Goal: Task Accomplishment & Management: Manage account settings

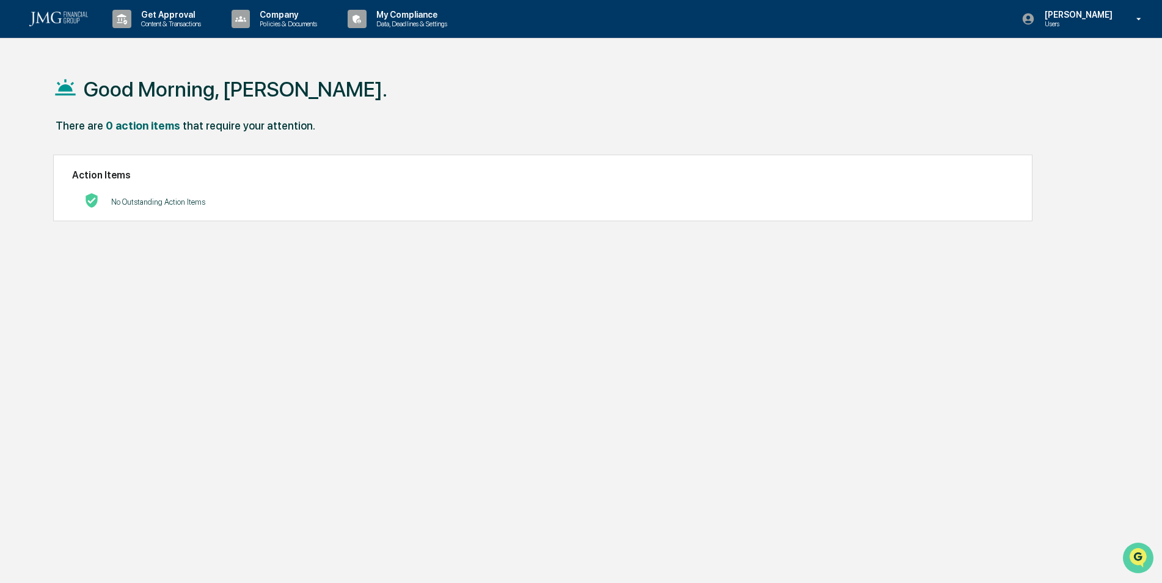
click at [1133, 558] on icon "Open customer support" at bounding box center [1138, 573] width 31 height 31
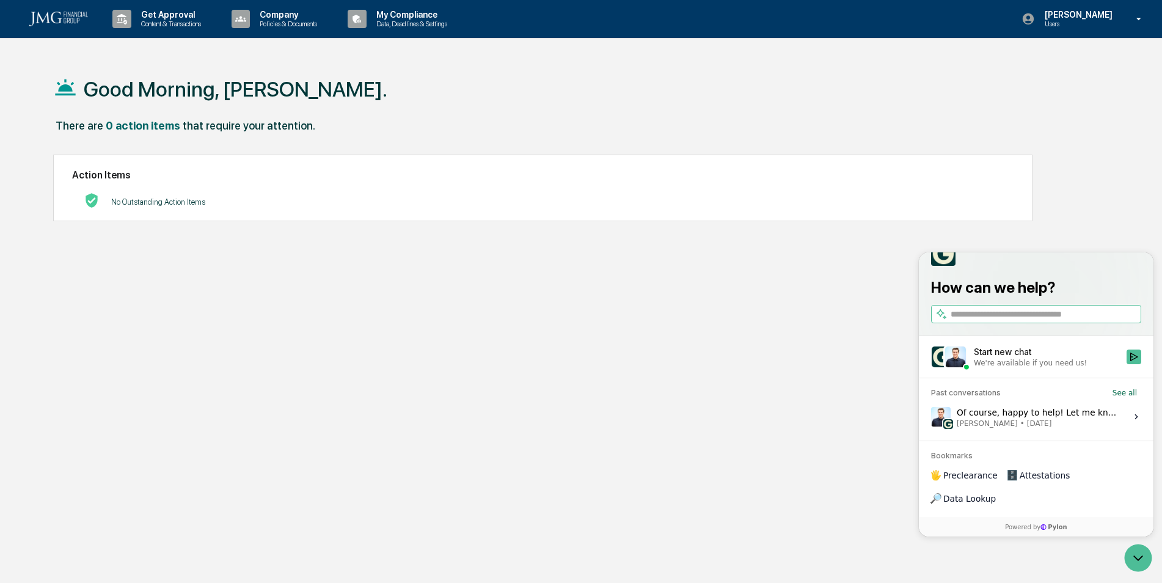
click at [1122, 433] on label "Of course, happy to help! Let me know if anything else comes up. Hope you have …" at bounding box center [1036, 416] width 220 height 33
click at [931, 417] on button "View issue" at bounding box center [931, 417] width 1 height 1
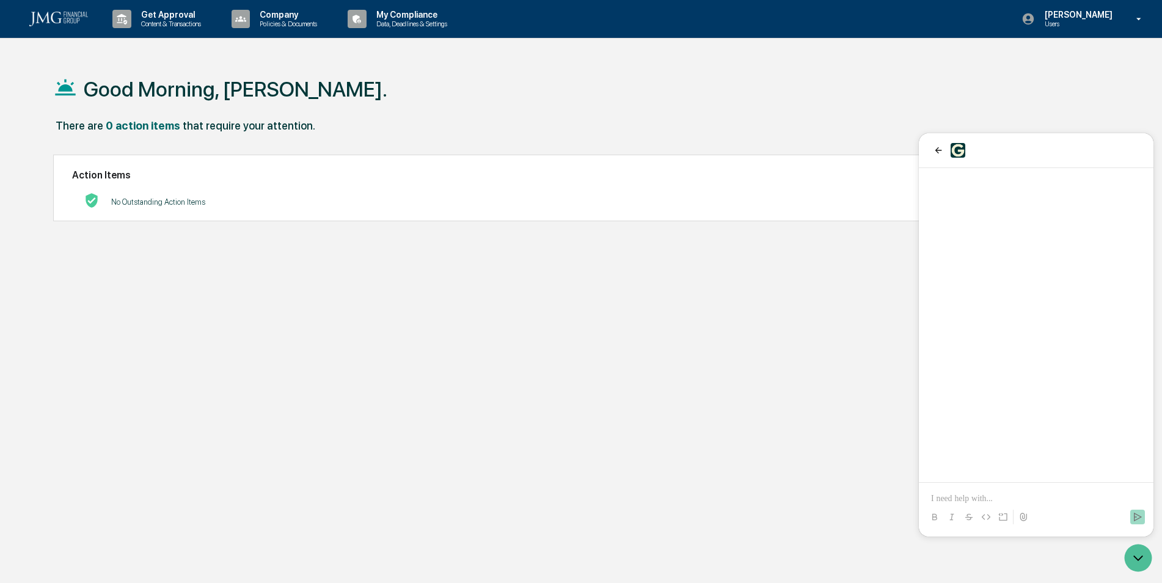
scroll to position [2352, 0]
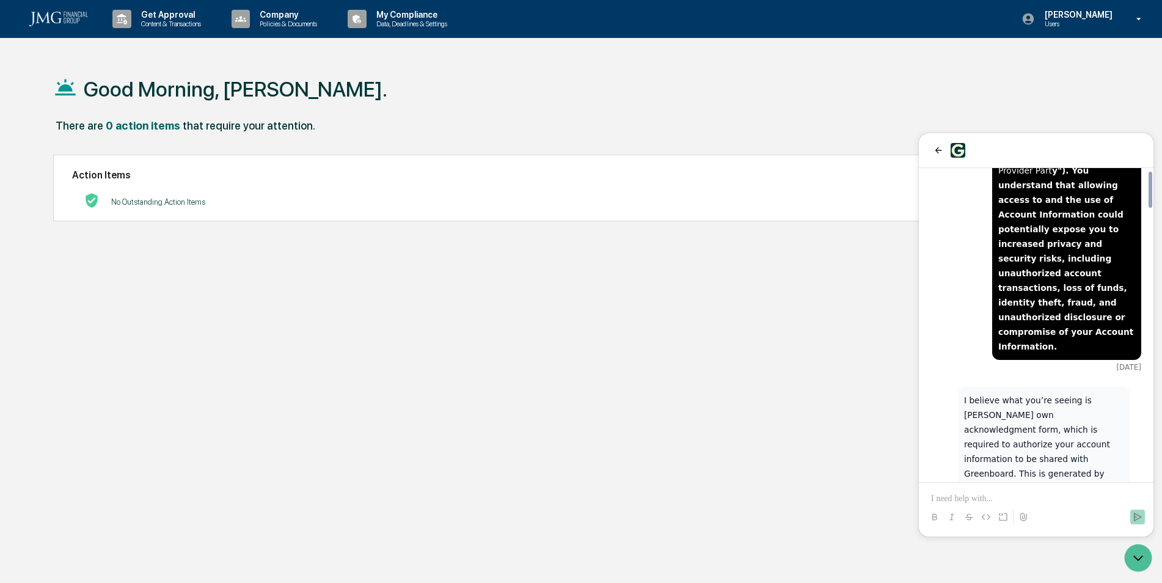
click at [950, 499] on p at bounding box center [1036, 498] width 210 height 12
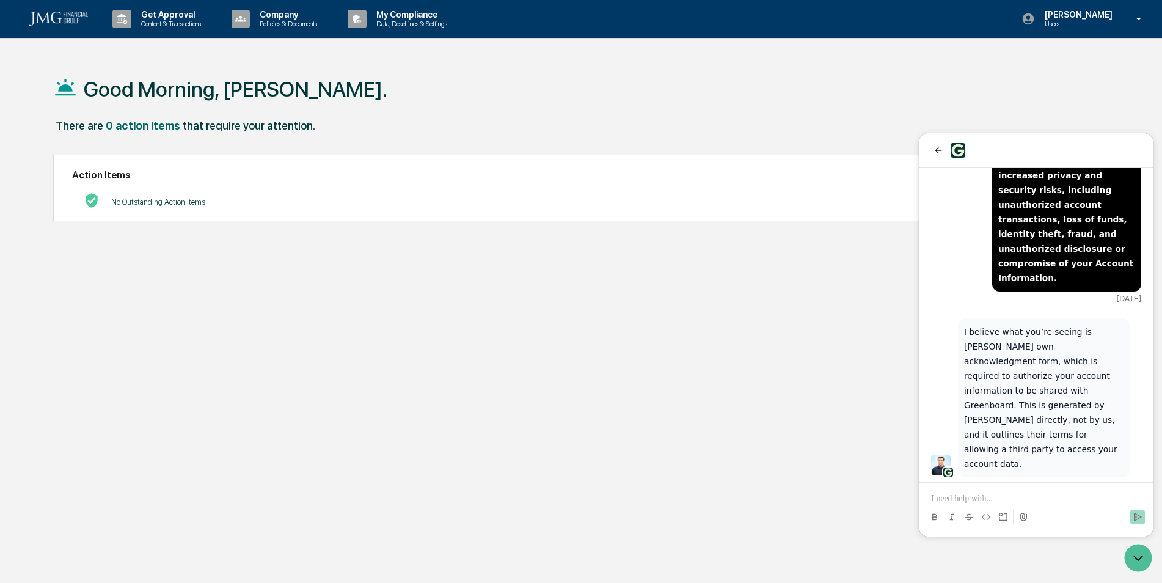
click at [986, 502] on p at bounding box center [1036, 498] width 210 height 12
click at [1047, 503] on p "**********" at bounding box center [1036, 498] width 210 height 12
drag, startPoint x: 1031, startPoint y: 499, endPoint x: 913, endPoint y: 504, distance: 118.0
click at [919, 504] on html "For the linkedin link, will greenboard always have access to the account? 14 se…" at bounding box center [1036, 334] width 235 height 403
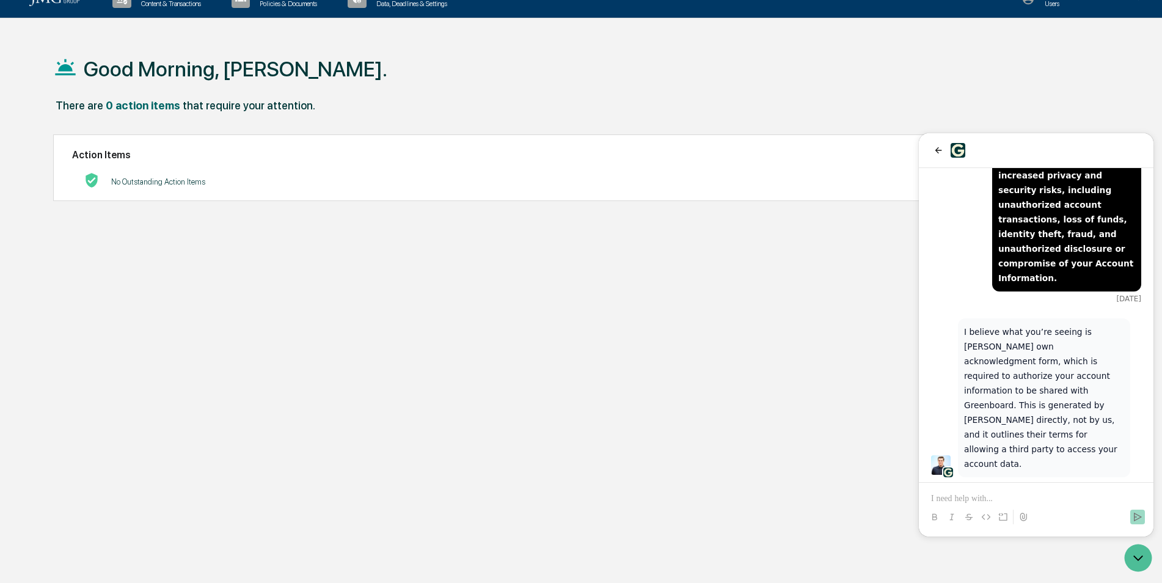
scroll to position [0, 0]
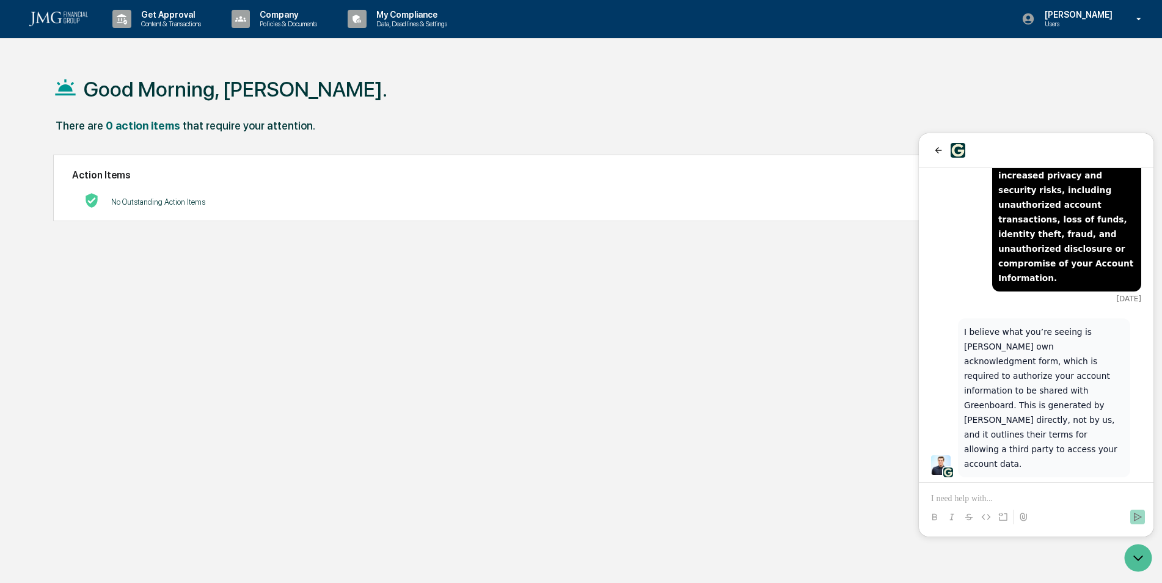
click at [939, 123] on div "There are 0 action items that require your attention." at bounding box center [576, 131] width 1046 height 25
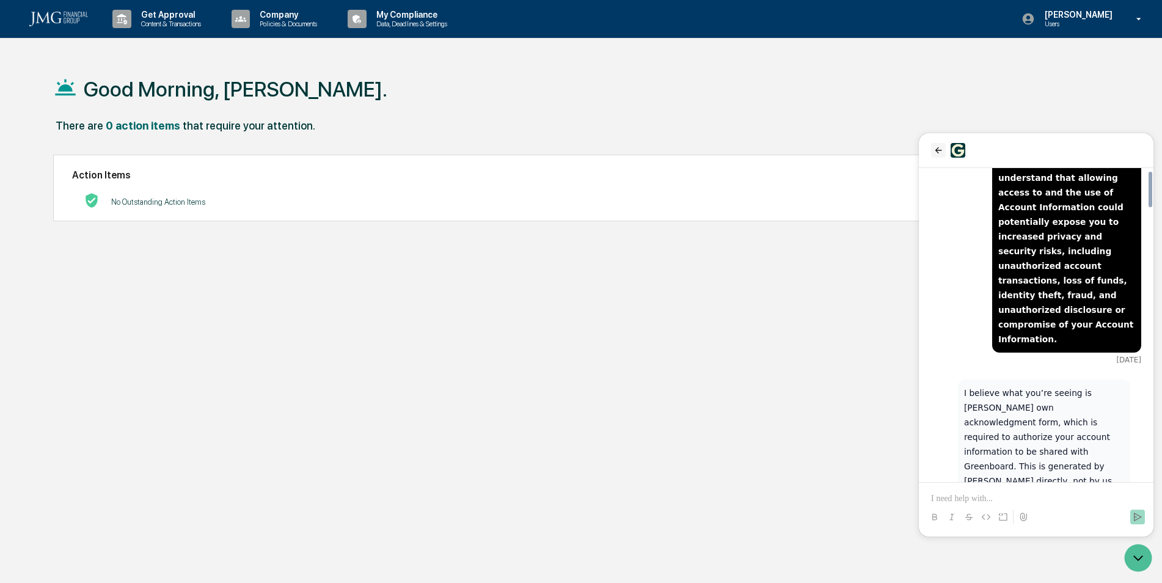
click at [941, 154] on icon "back" at bounding box center [939, 150] width 10 height 10
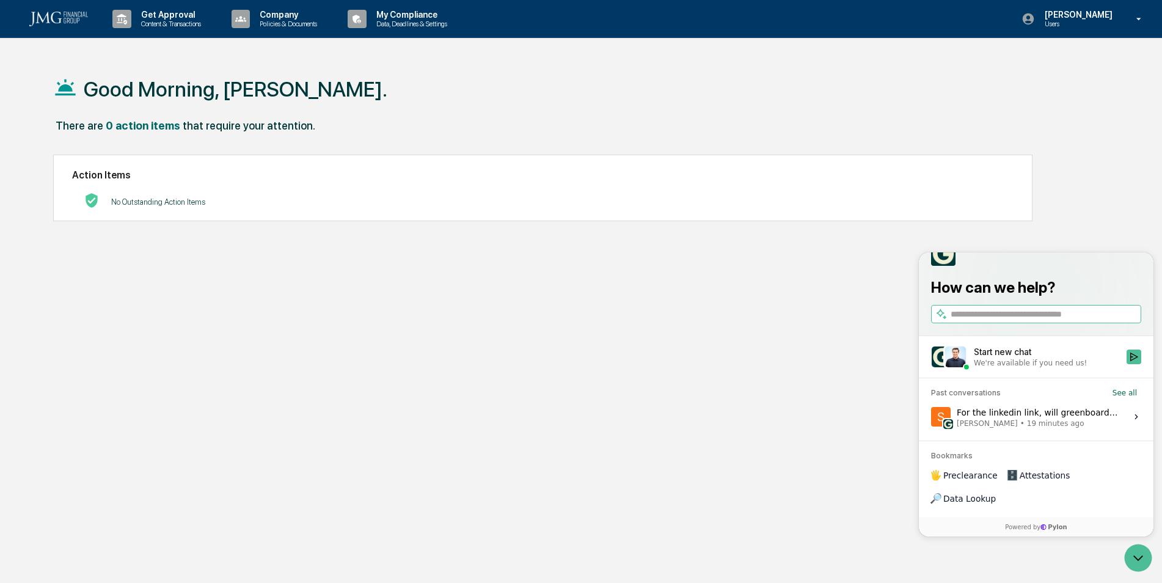
click at [1043, 358] on div "Start new chat" at bounding box center [1046, 352] width 145 height 12
click at [1127, 364] on button "Start new chat We're available if you need us!" at bounding box center [1134, 356] width 15 height 15
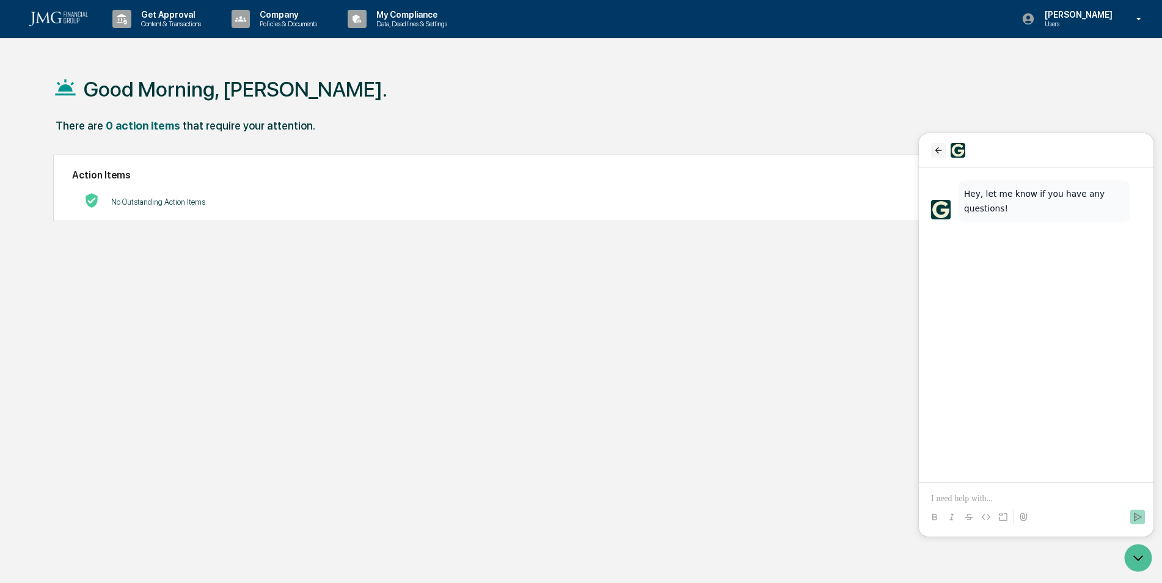
click at [934, 144] on button "back" at bounding box center [938, 150] width 15 height 15
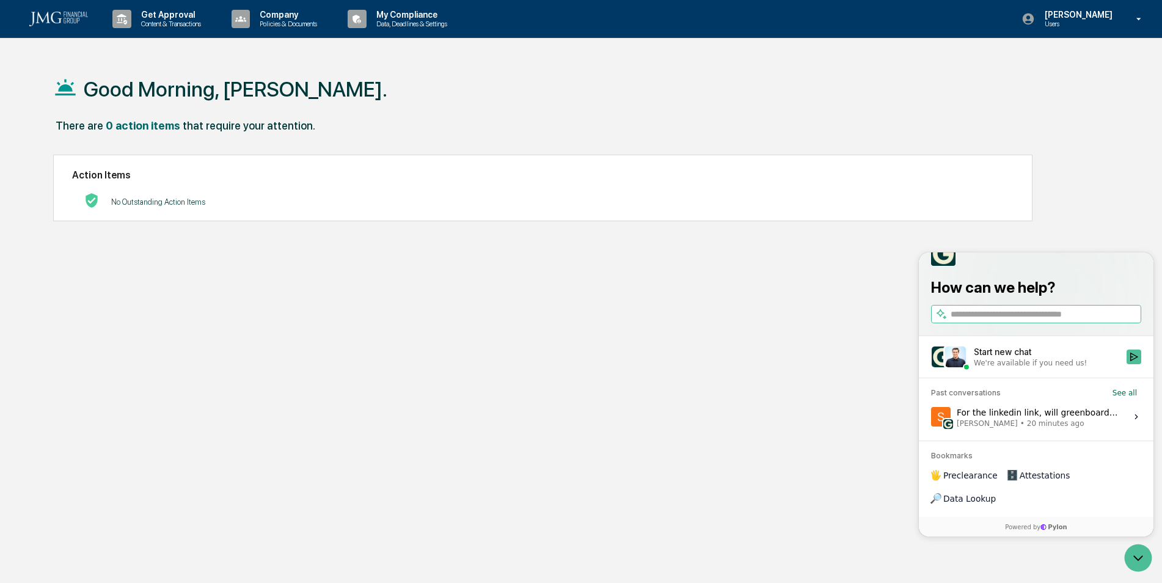
click at [1074, 428] on span "[PERSON_NAME] • 20 minutes ago" at bounding box center [1038, 424] width 163 height 10
click at [931, 417] on button "View issue" at bounding box center [931, 417] width 1 height 1
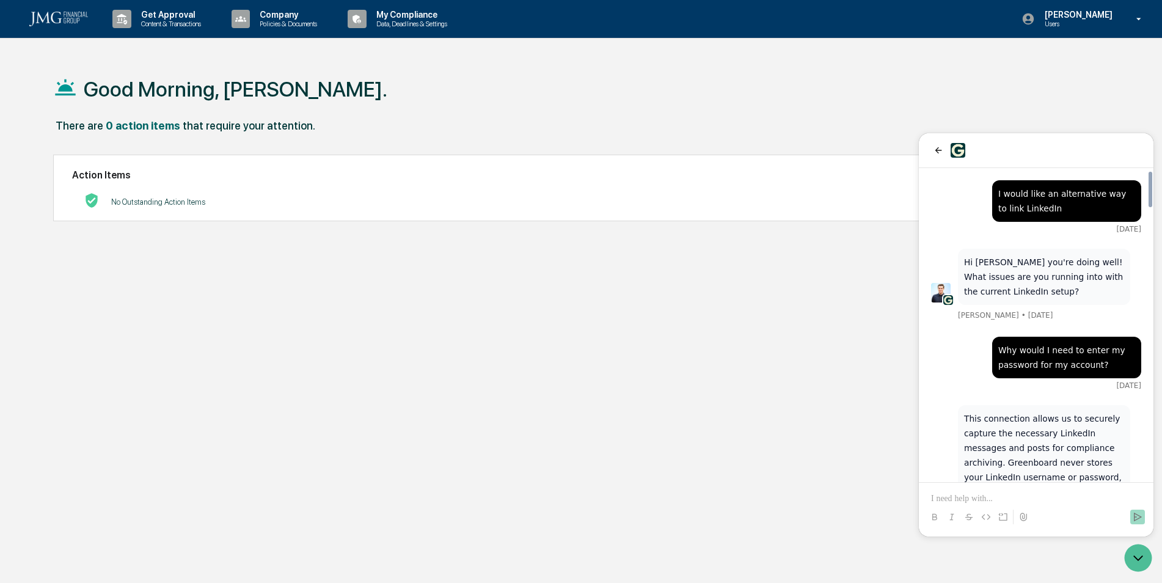
scroll to position [2421, 0]
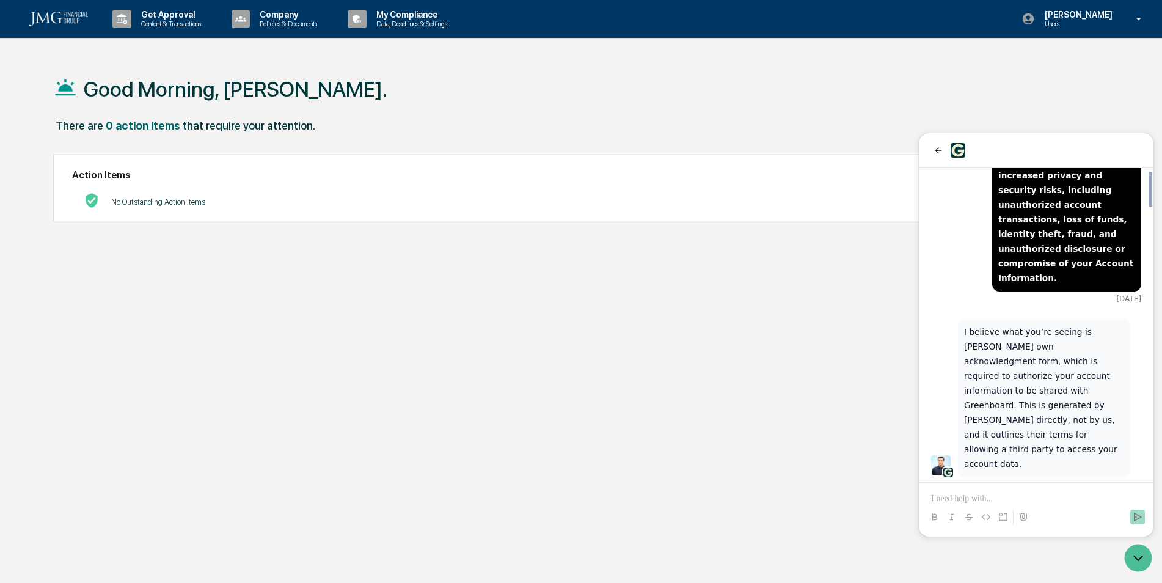
click at [1015, 499] on p at bounding box center [1036, 498] width 210 height 12
click at [938, 148] on icon "back" at bounding box center [938, 150] width 7 height 6
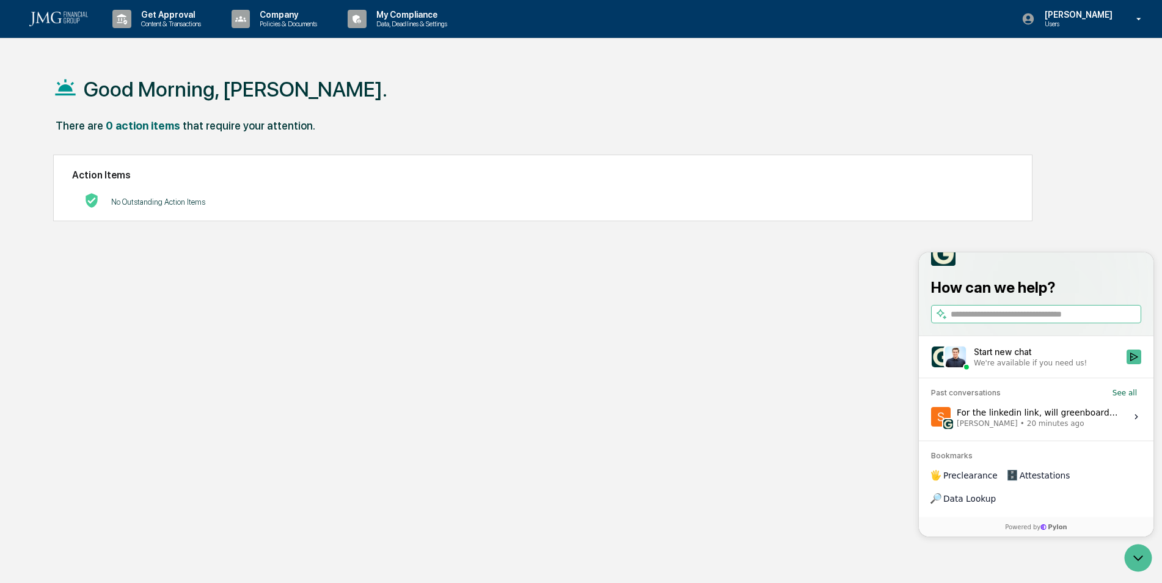
click at [1052, 428] on span "20 minutes ago" at bounding box center [1055, 424] width 57 height 10
click at [931, 417] on button "View issue" at bounding box center [931, 417] width 1 height 1
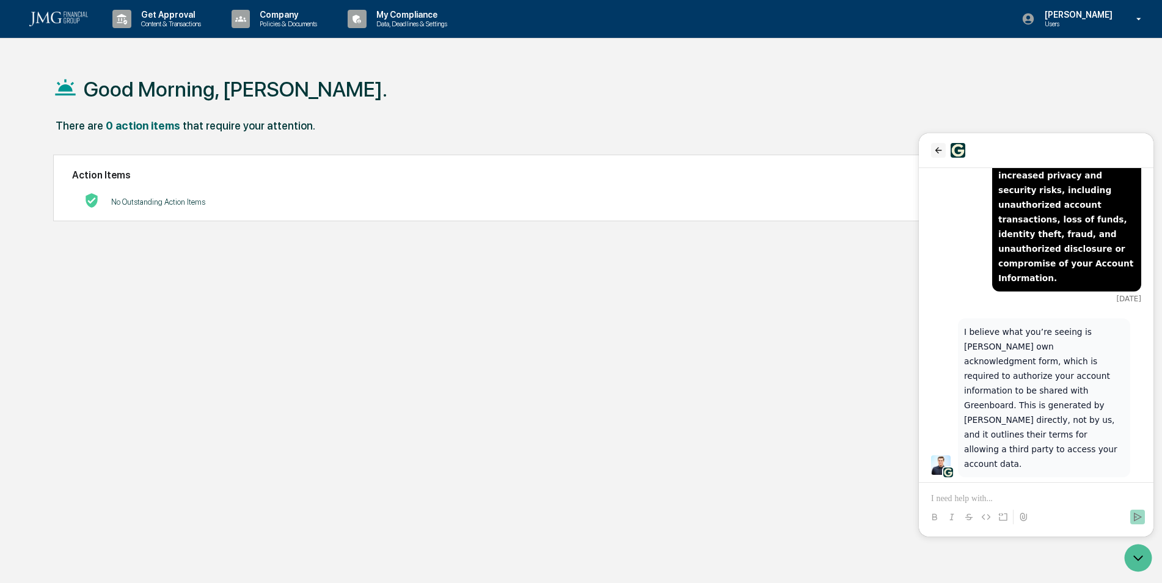
click at [935, 151] on icon "back" at bounding box center [939, 150] width 10 height 10
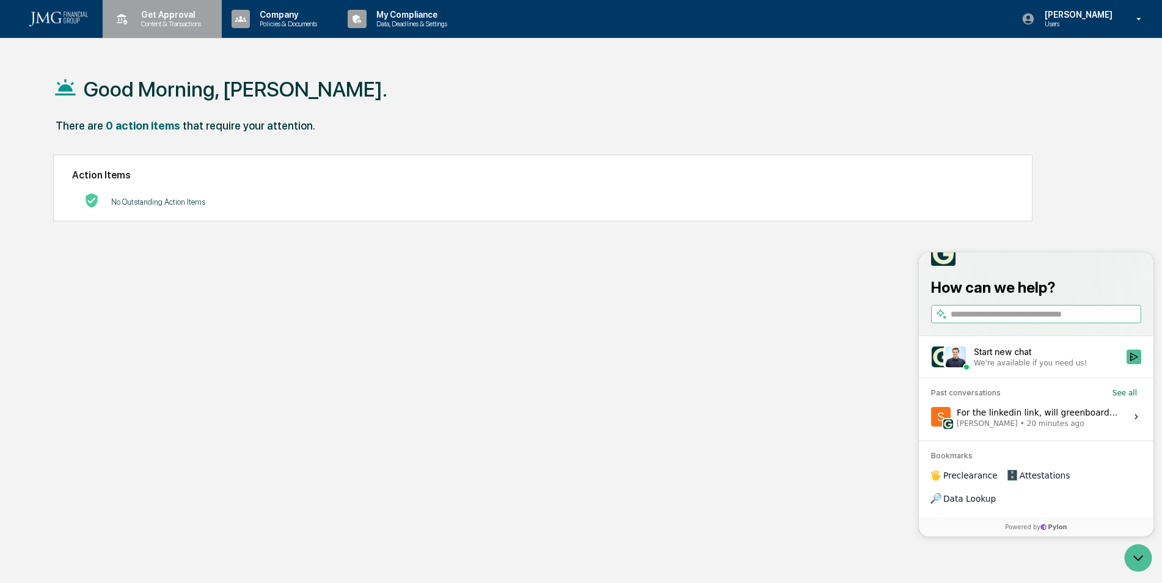
click at [201, 21] on p "Content & Transactions" at bounding box center [169, 24] width 76 height 9
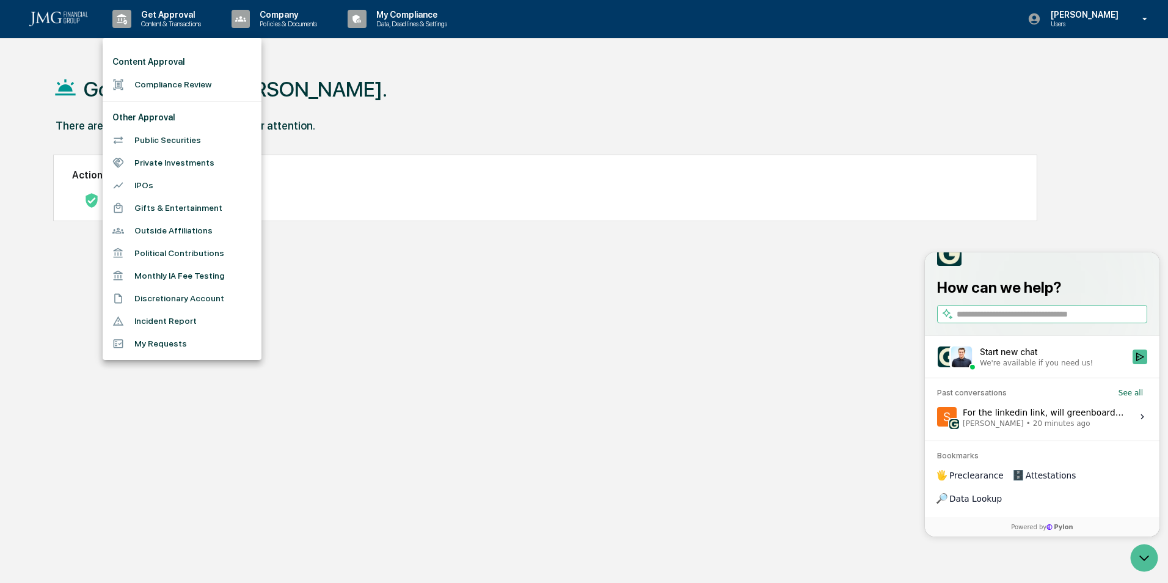
drag, startPoint x: 434, startPoint y: 101, endPoint x: 427, endPoint y: 101, distance: 6.7
click at [433, 101] on div at bounding box center [584, 291] width 1168 height 583
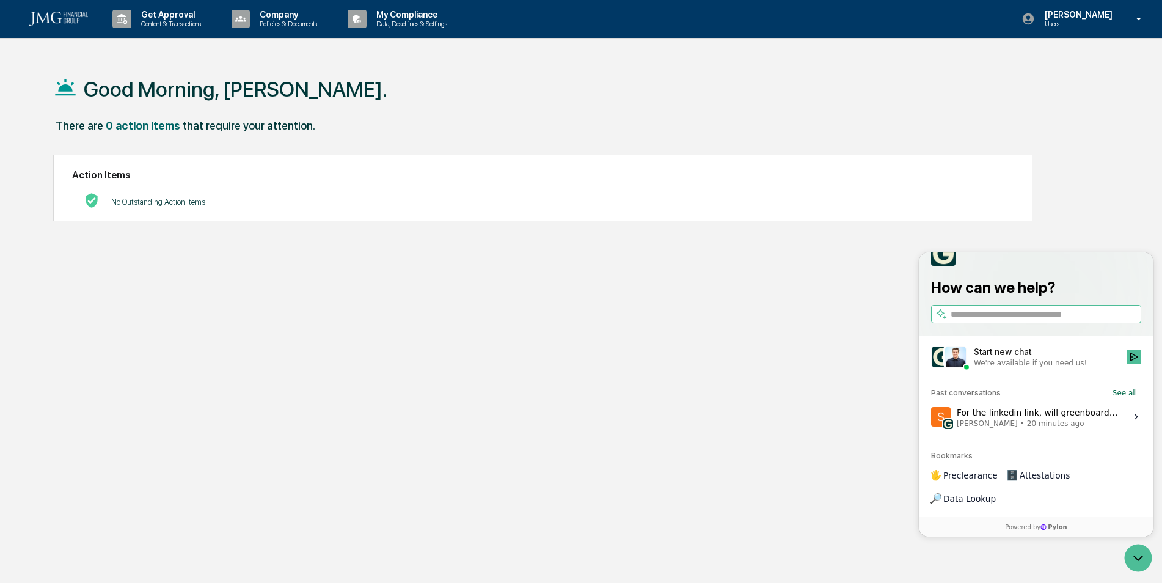
click at [906, 67] on div "Good Morning, [PERSON_NAME]." at bounding box center [576, 88] width 1046 height 61
click at [1129, 557] on icon "Open customer support" at bounding box center [1138, 558] width 31 height 31
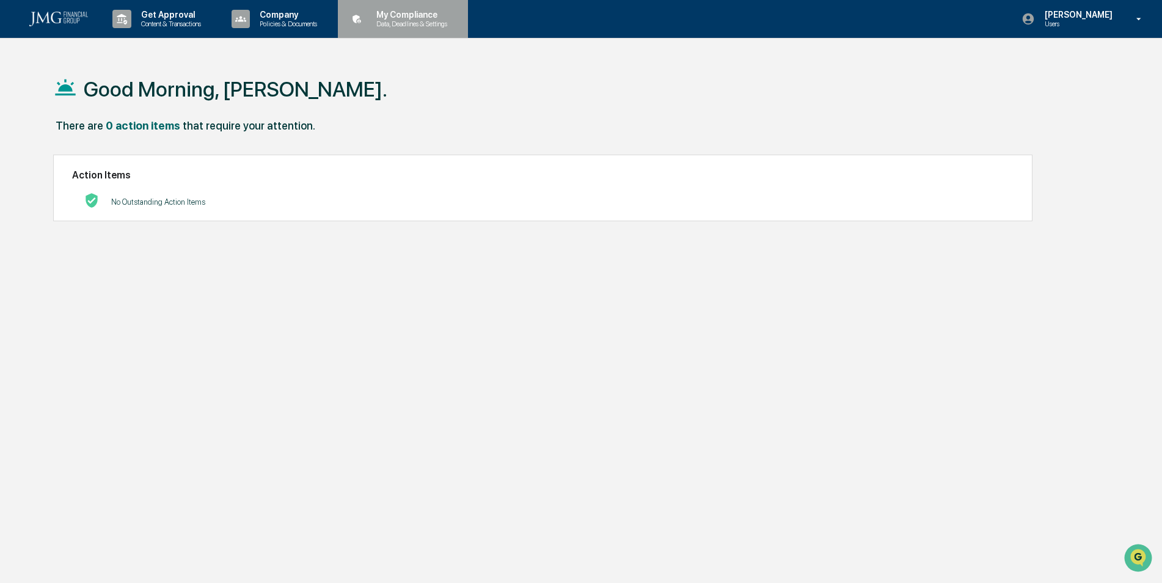
click at [420, 15] on p "My Compliance" at bounding box center [410, 15] width 87 height 10
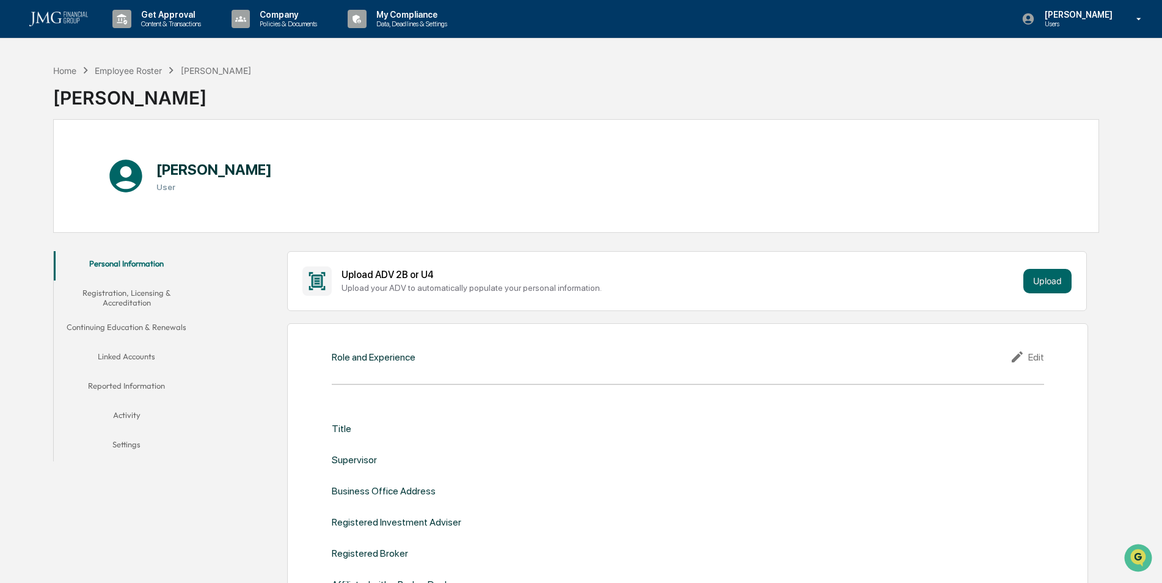
click at [142, 295] on button "Registration, Licensing & Accreditation" at bounding box center [127, 297] width 146 height 35
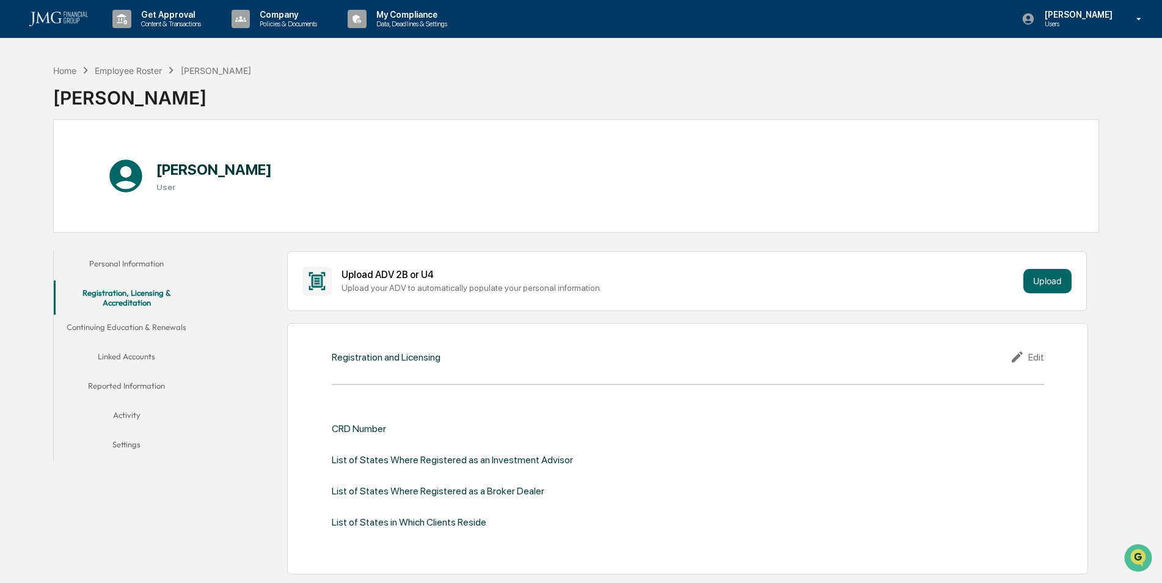
click at [143, 317] on button "Continuing Education & Renewals" at bounding box center [127, 329] width 146 height 29
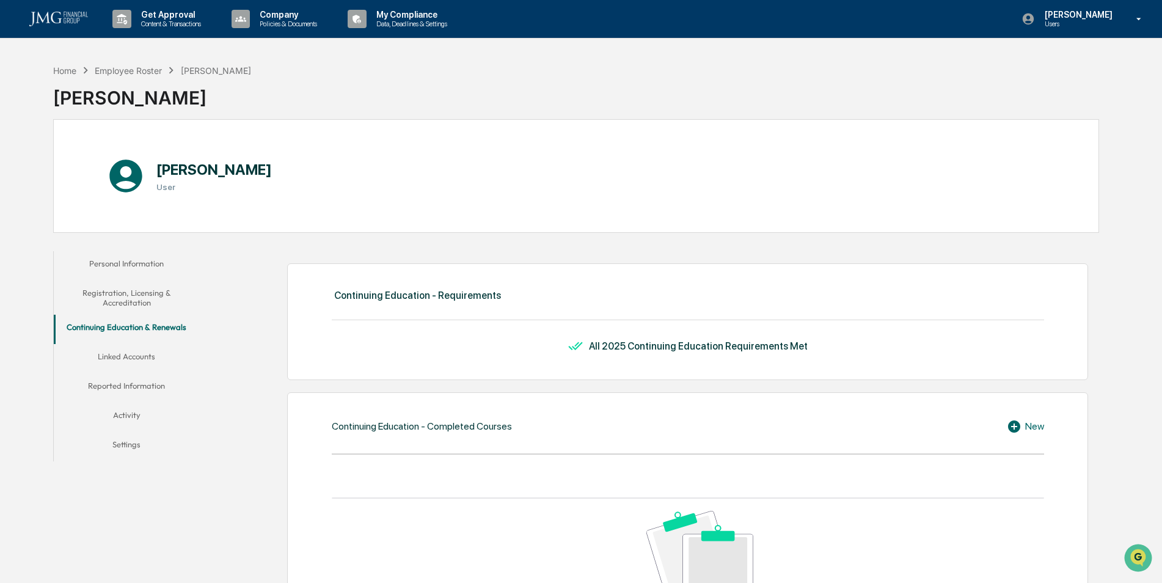
click at [133, 360] on button "Linked Accounts" at bounding box center [127, 358] width 146 height 29
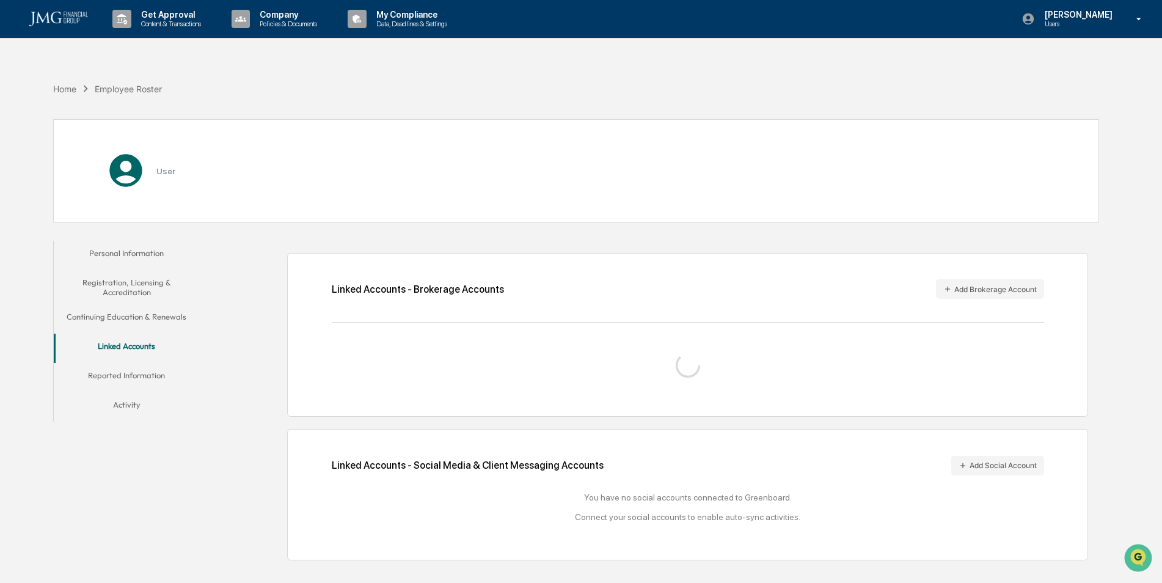
click at [137, 376] on button "Reported Information" at bounding box center [127, 377] width 146 height 29
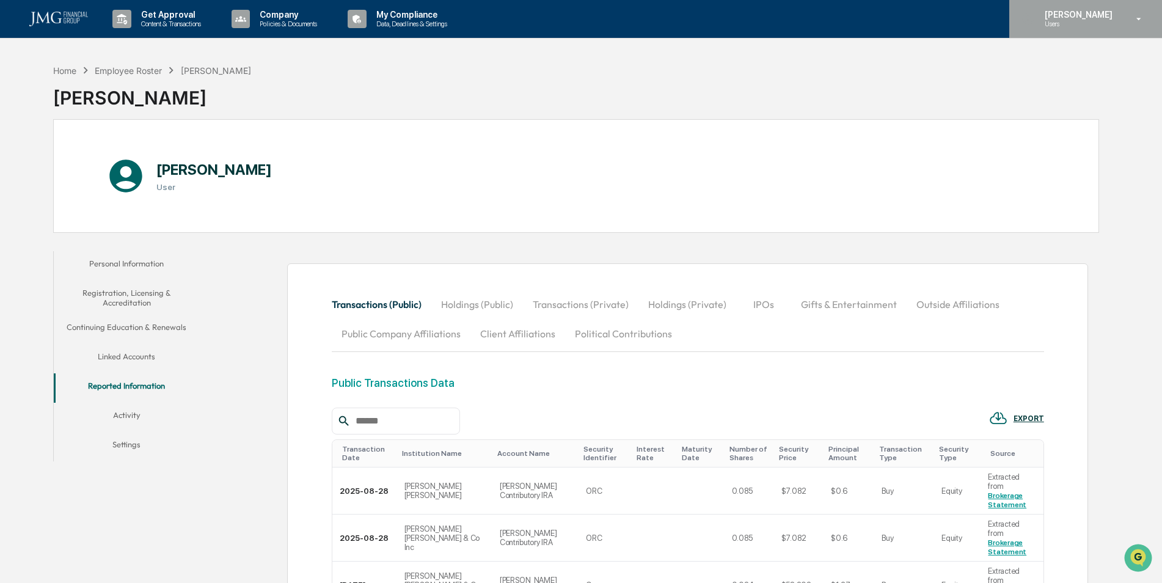
click at [1072, 26] on p "Users" at bounding box center [1077, 24] width 84 height 9
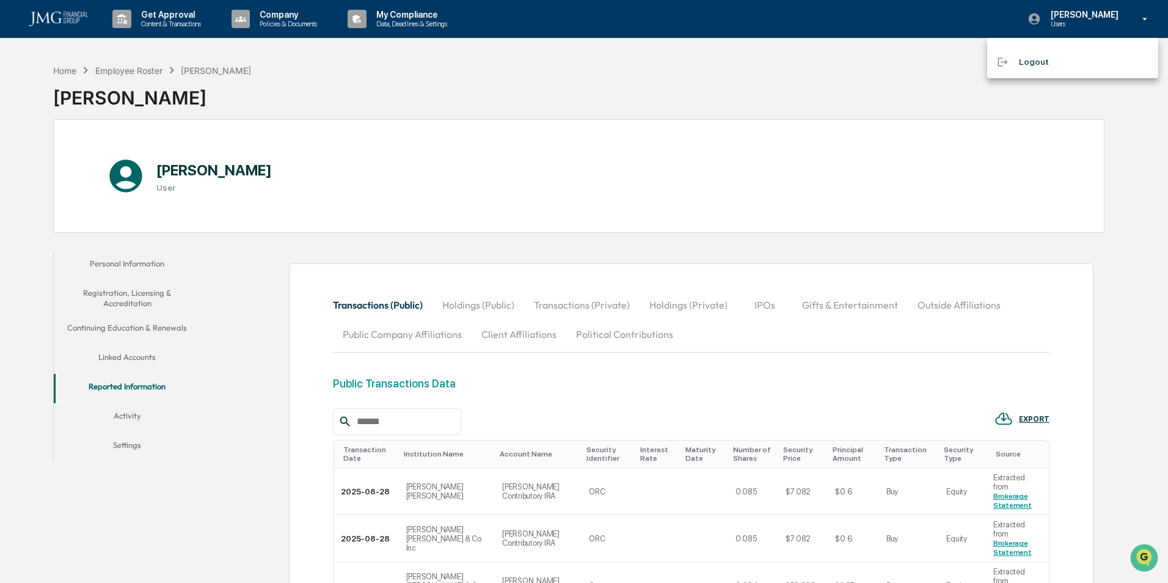
drag, startPoint x: 1050, startPoint y: 60, endPoint x: 1077, endPoint y: 107, distance: 53.4
click at [1072, 110] on div "Logout" at bounding box center [584, 291] width 1168 height 583
click at [1093, 104] on div at bounding box center [584, 291] width 1168 height 583
click at [1140, 553] on img "Open customer support" at bounding box center [1138, 558] width 31 height 24
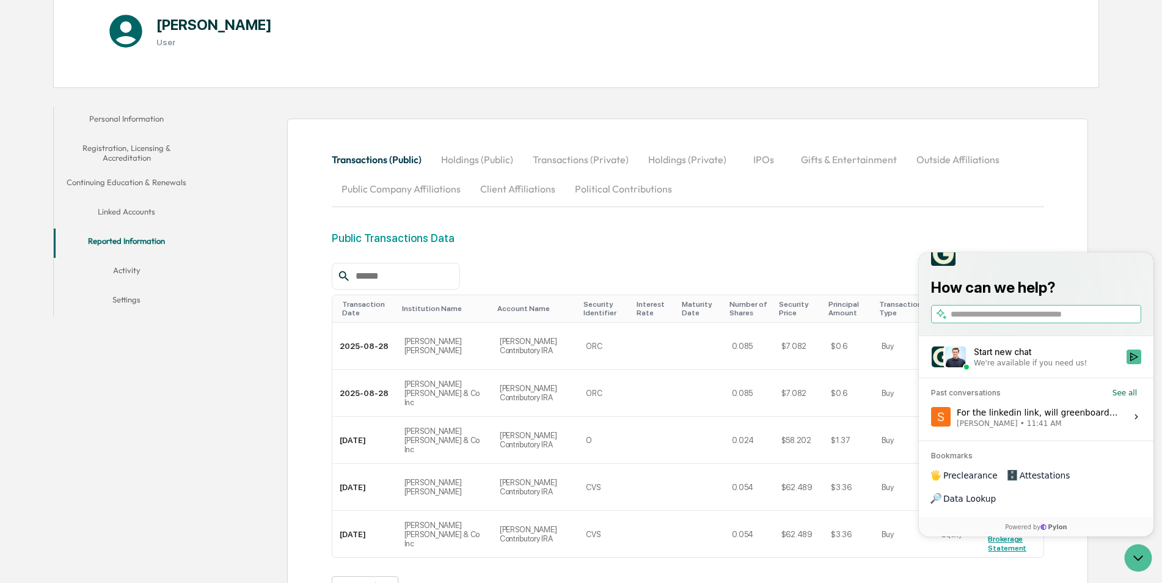
scroll to position [183, 0]
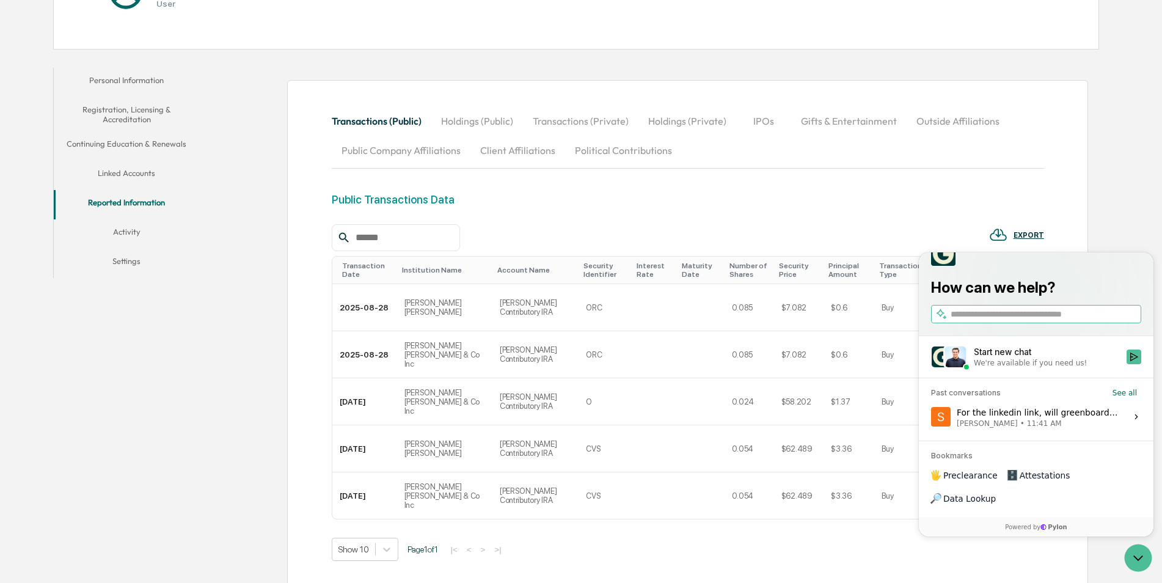
click at [1075, 428] on div "For the linkedin link, will greenboard always have access to the account? [PERS…" at bounding box center [1038, 416] width 163 height 23
click at [931, 417] on button "View issue" at bounding box center [931, 417] width 1 height 1
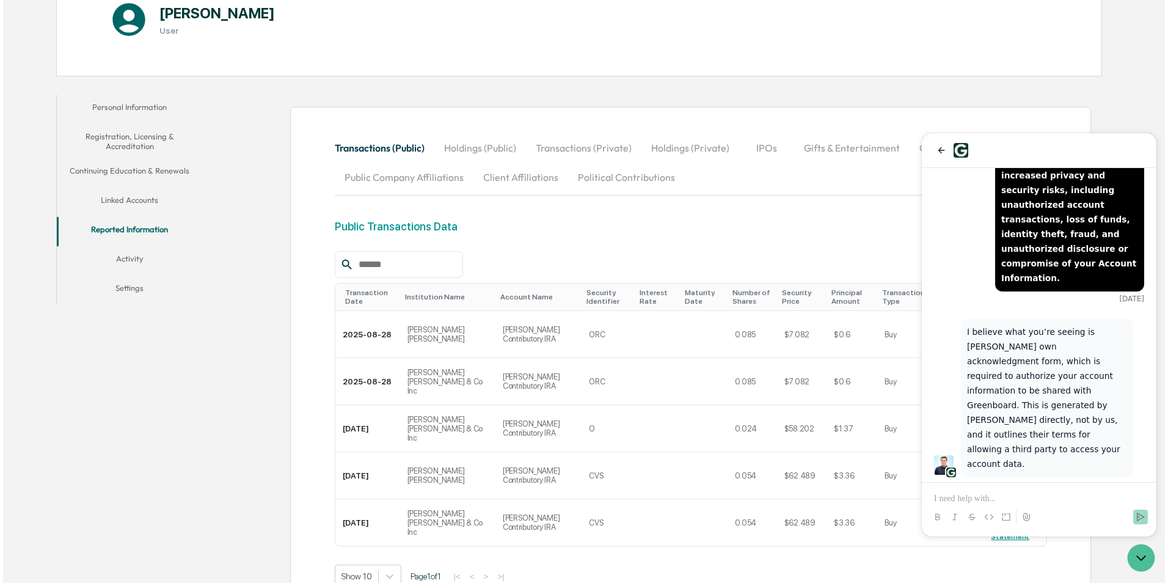
scroll to position [0, 0]
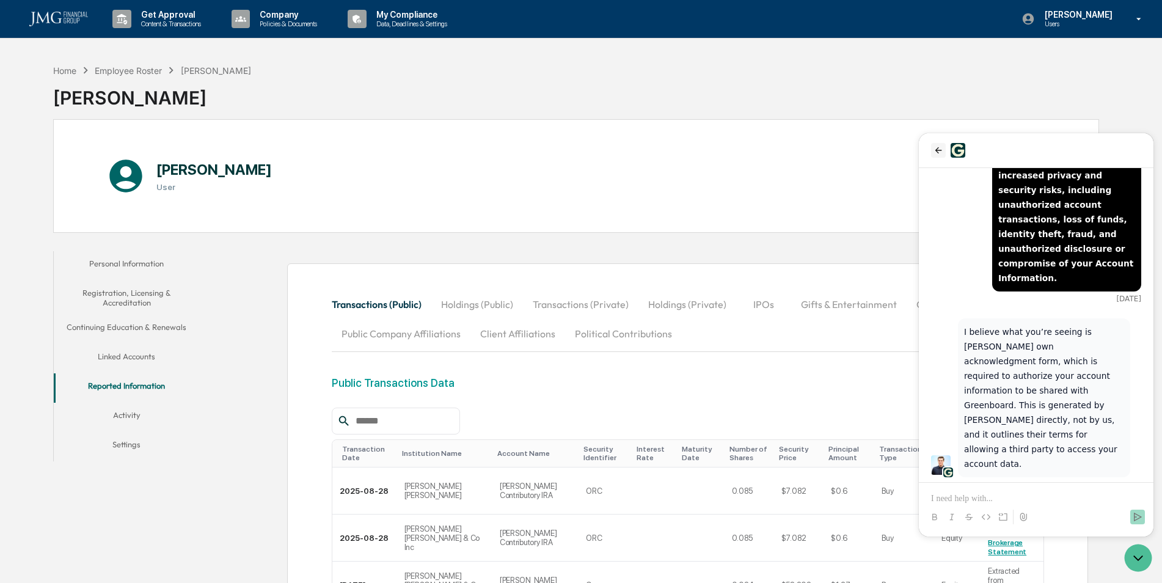
click at [932, 148] on button "back" at bounding box center [938, 150] width 15 height 15
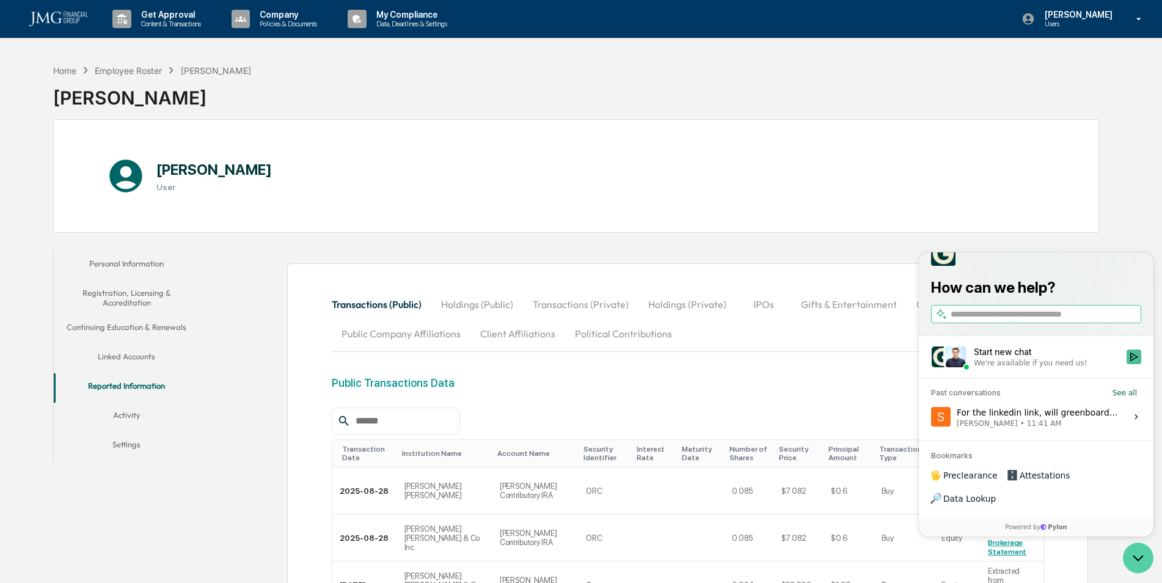
click at [1134, 554] on icon "Open customer support" at bounding box center [1138, 558] width 31 height 31
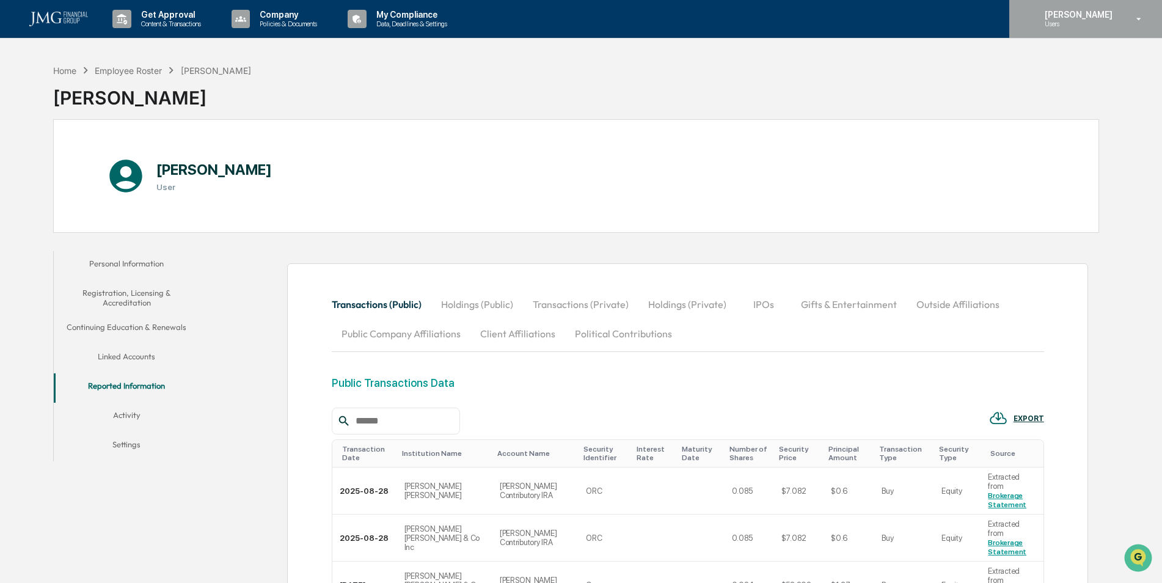
click at [1077, 12] on p "[PERSON_NAME]" at bounding box center [1077, 15] width 84 height 10
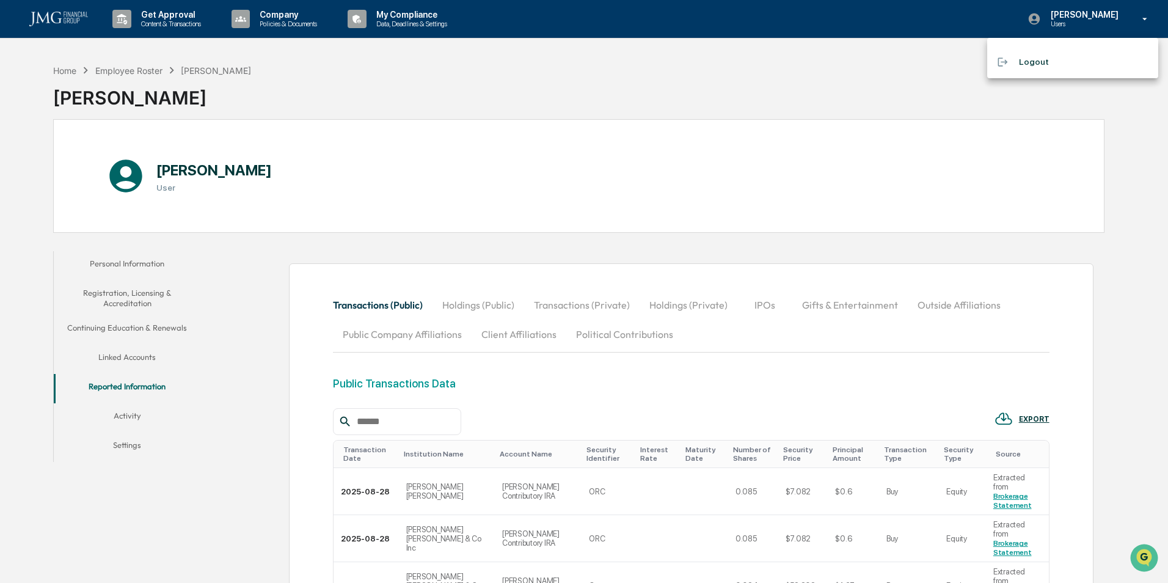
click at [1031, 59] on li "Logout" at bounding box center [1072, 62] width 171 height 23
